Goal: Find contact information: Find contact information

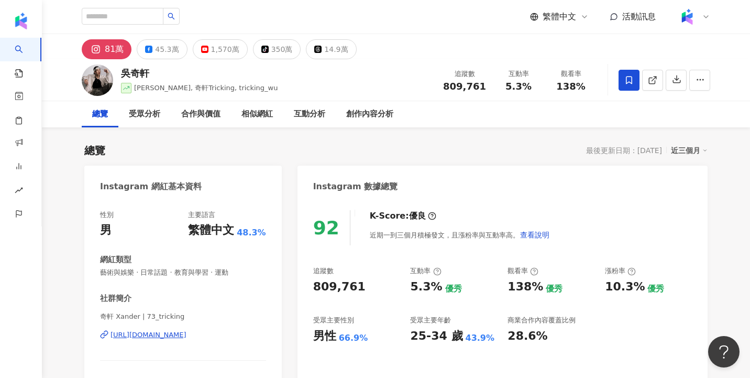
click at [588, 119] on div "總覽 受眾分析 合作與價值 相似網紅 互動分析 創作內容分析" at bounding box center [396, 114] width 629 height 26
click at [701, 80] on icon "button" at bounding box center [700, 79] width 9 height 9
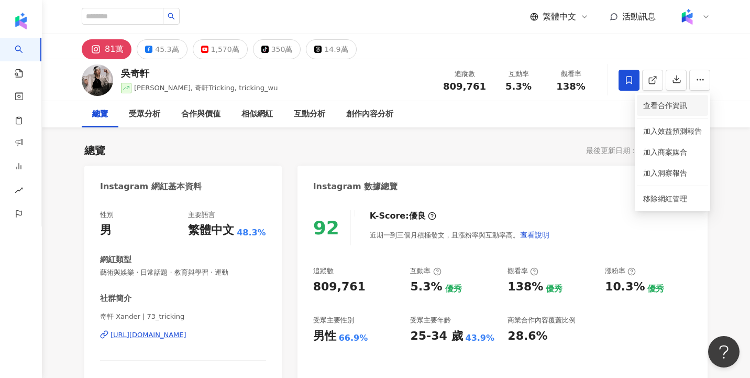
click at [678, 104] on span "查看合作資訊" at bounding box center [672, 106] width 59 height 12
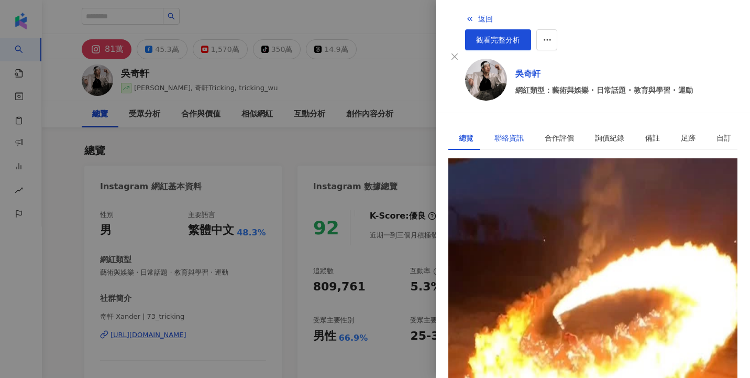
click at [513, 132] on div "聯絡資訊" at bounding box center [509, 138] width 29 height 12
